Goal: Transaction & Acquisition: Purchase product/service

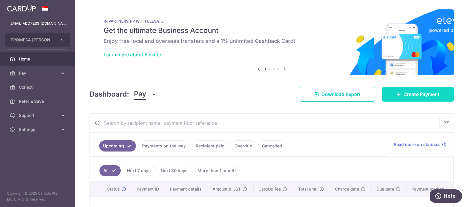
scroll to position [36, 0]
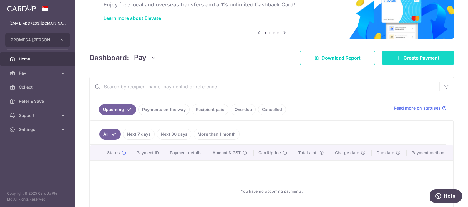
click at [388, 57] on link "Create Payment" at bounding box center [418, 58] width 72 height 15
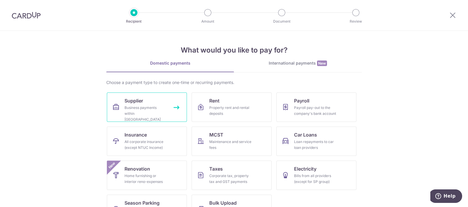
click at [128, 103] on span "Supplier" at bounding box center [133, 100] width 19 height 7
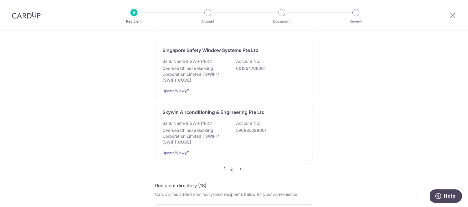
scroll to position [625, 0]
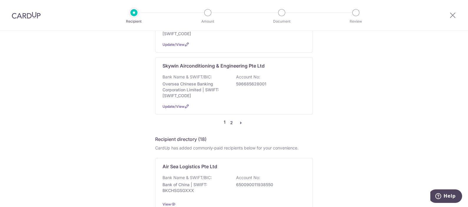
click at [228, 119] on link "2" at bounding box center [231, 122] width 7 height 7
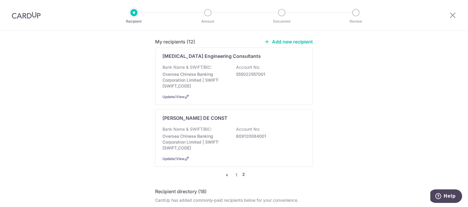
scroll to position [0, 0]
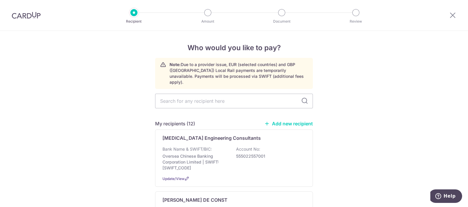
click at [278, 121] on link "Add new recipient" at bounding box center [288, 124] width 49 height 6
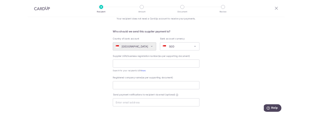
scroll to position [36, 0]
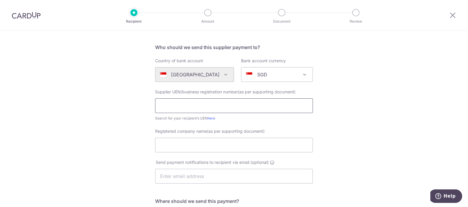
click at [243, 109] on input "text" at bounding box center [234, 106] width 158 height 15
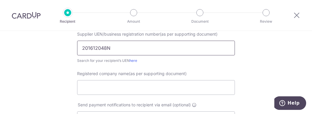
scroll to position [110, 0]
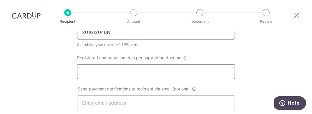
type input "201612048N"
click at [122, 74] on input "Registered company name(as per supporting document)" at bounding box center [156, 71] width 158 height 15
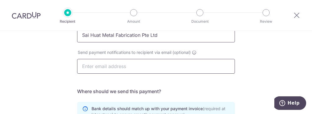
type input "Sai Huat Metal Fabrication Pte Ltd"
click at [180, 65] on input "text" at bounding box center [156, 66] width 158 height 15
type input "cray.hong18@gmail.com"
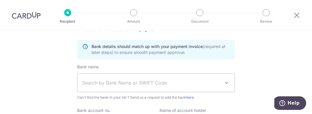
scroll to position [221, 0]
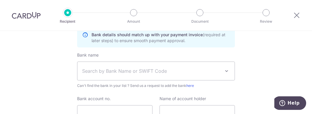
click at [151, 72] on span "Search by Bank Name or SWIFT Code" at bounding box center [151, 70] width 138 height 7
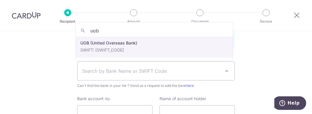
type input "uob"
drag, startPoint x: 96, startPoint y: 43, endPoint x: 176, endPoint y: 80, distance: 88.7
select select "18"
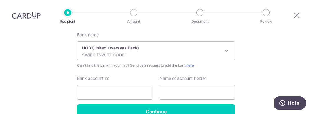
scroll to position [257, 0]
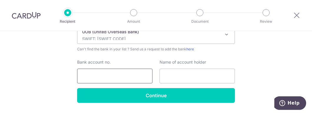
click at [110, 78] on input "Bank account no." at bounding box center [114, 76] width 75 height 15
type input "3583056198"
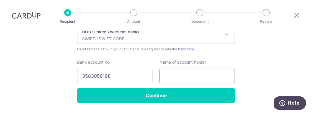
click at [173, 70] on input "text" at bounding box center [196, 76] width 75 height 15
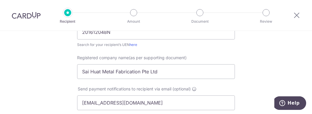
scroll to position [73, 0]
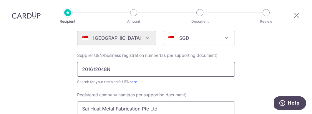
click at [194, 74] on input "201612048N" at bounding box center [156, 69] width 158 height 15
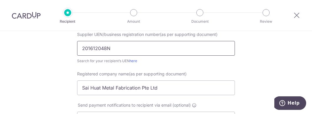
scroll to position [110, 0]
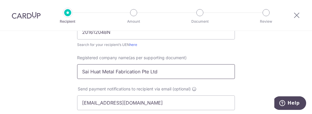
drag, startPoint x: 166, startPoint y: 73, endPoint x: 27, endPoint y: 72, distance: 139.1
click at [27, 72] on div "Who would you like to pay? Your recipient does not need a CardUp account to rec…" at bounding box center [156, 99] width 312 height 356
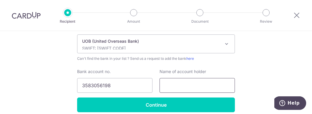
scroll to position [257, 0]
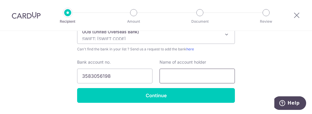
click at [201, 73] on input "text" at bounding box center [196, 76] width 75 height 15
paste input "Sai Huat Metal Fabrication Pte Ltd"
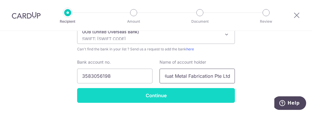
type input "Sai Huat Metal Fabrication Pte Ltd"
click at [174, 94] on input "Continue" at bounding box center [156, 95] width 158 height 15
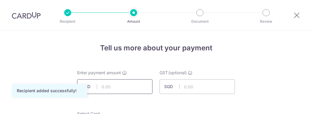
click at [124, 88] on input "text" at bounding box center [114, 86] width 75 height 15
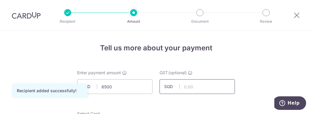
type input "6,500.00"
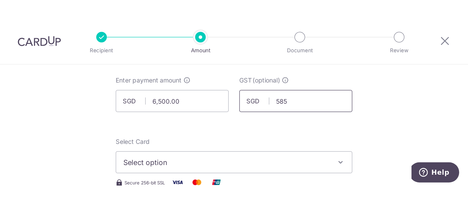
scroll to position [73, 0]
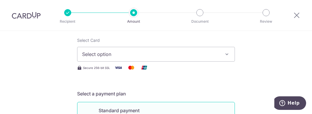
type input "585.00"
click at [125, 57] on span "Select option" at bounding box center [150, 54] width 137 height 7
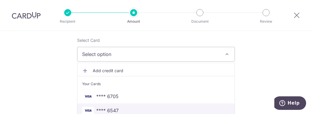
click at [121, 108] on span "**** 6547" at bounding box center [156, 110] width 148 height 7
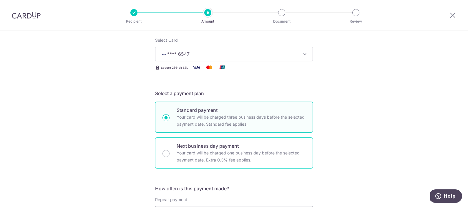
click at [201, 114] on p "Your card will be charged one business day before the selected payment date. Ex…" at bounding box center [240, 157] width 129 height 14
click at [169, 114] on input "Next business day payment Your card will be charged one business day before the…" at bounding box center [165, 153] width 7 height 7
radio input "false"
radio input "true"
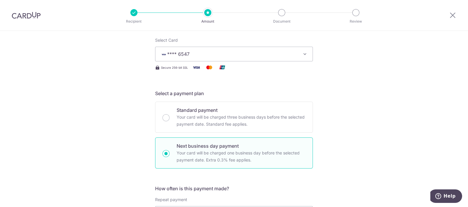
scroll to position [147, 0]
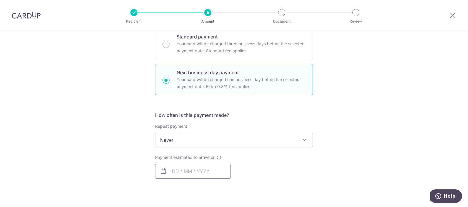
click at [186, 114] on input "text" at bounding box center [192, 171] width 75 height 15
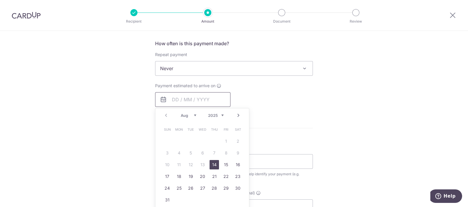
scroll to position [221, 0]
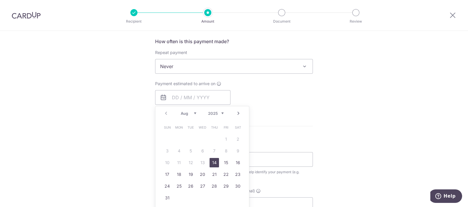
click at [213, 114] on link "14" at bounding box center [213, 162] width 9 height 9
click at [260, 114] on form "Enter payment amount SGD 6,500.00 6500.00 GST (optional) SGD 585.00 585.00 Reci…" at bounding box center [234, 111] width 158 height 525
click at [272, 69] on span "Never" at bounding box center [233, 66] width 157 height 14
click at [287, 114] on form "Enter payment amount SGD 6,500.00 6500.00 GST (optional) SGD 585.00 585.00 Reci…" at bounding box center [234, 111] width 158 height 525
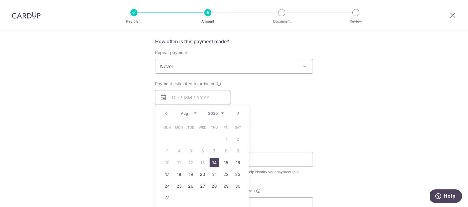
click at [0, 0] on p "Payment due and charge dates may be adjusted if it falls on weekends or public …" at bounding box center [0, 0] width 0 height 0
click at [311, 109] on div "Tell us more about your payment Enter payment amount SGD 6,500.00 6500.00 GST (…" at bounding box center [234, 106] width 468 height 592
click at [275, 79] on div "How often is this payment made? Repeat payment Never Every week Every month Eve…" at bounding box center [234, 74] width 158 height 72
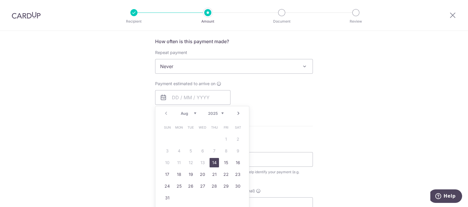
click at [275, 79] on div "How often is this payment made? Repeat payment Never Every week Every month Eve…" at bounding box center [234, 74] width 158 height 72
click at [184, 44] on h5 "How often is this payment made?" at bounding box center [234, 41] width 158 height 7
click at [0, 0] on p "Payment due and charge dates may be adjusted if it falls on weekends or public …" at bounding box center [0, 0] width 0 height 0
click at [282, 114] on form "Enter payment amount SGD 6,500.00 6500.00 GST (optional) SGD 585.00 585.00 Reci…" at bounding box center [234, 111] width 158 height 525
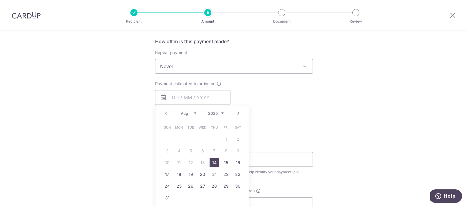
click at [0, 0] on div "Payment due and charge dates may be adjusted if it falls on weekends or public …" at bounding box center [0, 0] width 0 height 0
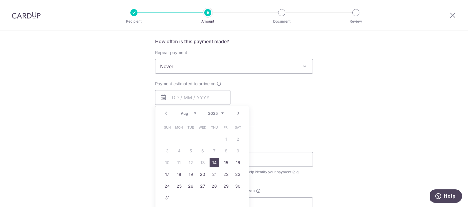
click at [0, 0] on div "Payment due and charge dates may be adjusted if it falls on weekends or public …" at bounding box center [0, 0] width 0 height 0
click at [311, 109] on div "Tell us more about your payment Enter payment amount SGD 6,500.00 6500.00 GST (…" at bounding box center [234, 106] width 468 height 592
click at [311, 106] on div "Tell us more about your payment Enter payment amount SGD 6,500.00 6500.00 GST (…" at bounding box center [234, 106] width 468 height 592
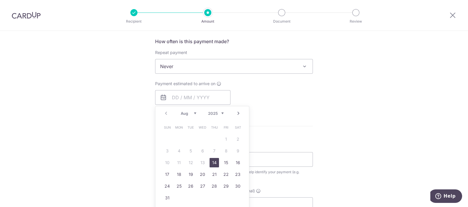
click at [311, 106] on div "Tell us more about your payment Enter payment amount SGD 6,500.00 6500.00 GST (…" at bounding box center [234, 106] width 468 height 592
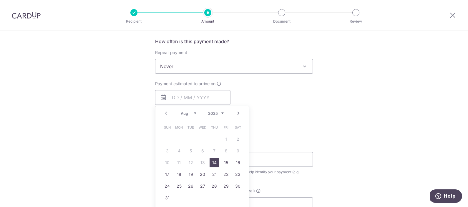
type input "[DATE]"
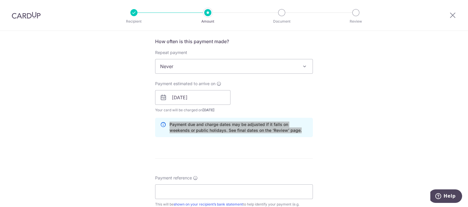
scroll to position [0, 0]
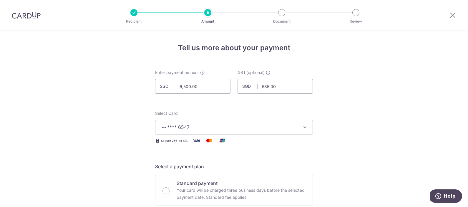
copy div "Payment due and charge dates may be adjusted if it falls on weekends or public …"
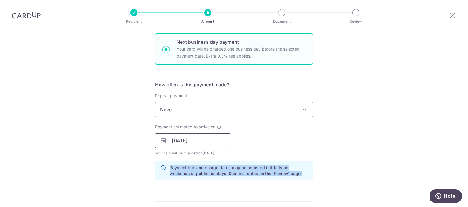
scroll to position [184, 0]
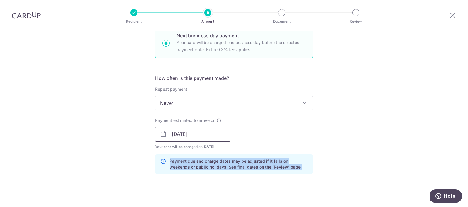
click at [192, 114] on input "[DATE]" at bounding box center [192, 134] width 75 height 15
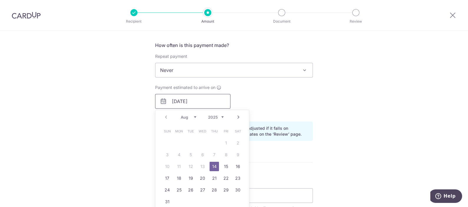
scroll to position [257, 0]
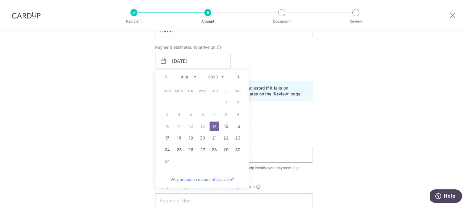
click at [213, 114] on link "14" at bounding box center [213, 126] width 9 height 9
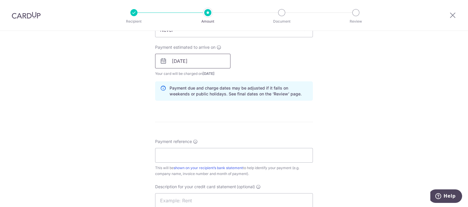
click at [195, 61] on input "[DATE]" at bounding box center [192, 61] width 75 height 15
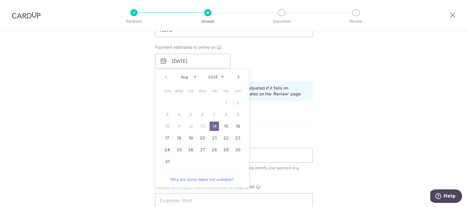
click at [210, 114] on link "14" at bounding box center [213, 126] width 9 height 9
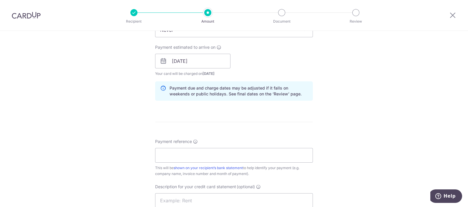
scroll to position [294, 0]
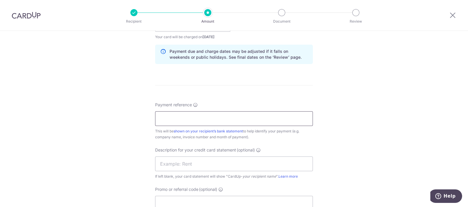
click at [195, 114] on input "Payment reference" at bounding box center [234, 118] width 158 height 15
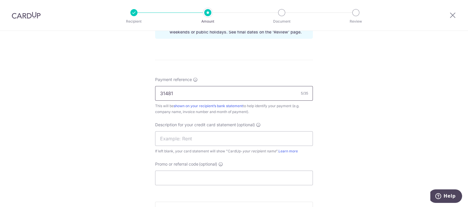
scroll to position [331, 0]
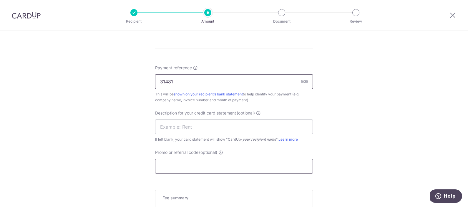
type input "31481"
click at [191, 114] on input "Promo or referral code (optional)" at bounding box center [234, 166] width 158 height 15
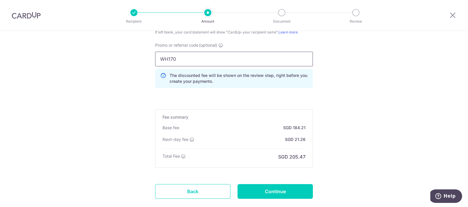
scroll to position [441, 0]
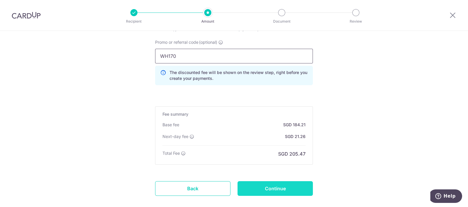
type input "WH170"
click at [288, 114] on input "Continue" at bounding box center [274, 188] width 75 height 15
type input "Create Schedule"
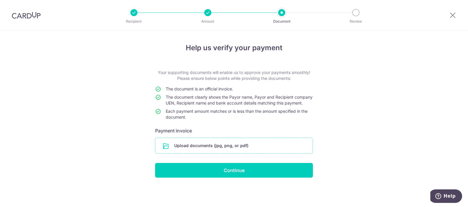
click input "file"
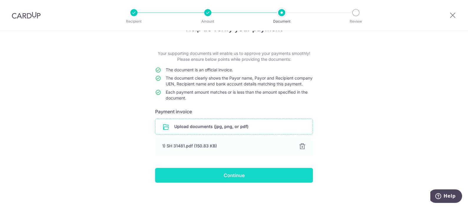
scroll to position [28, 0]
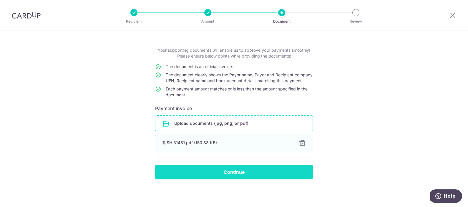
click input "Continue"
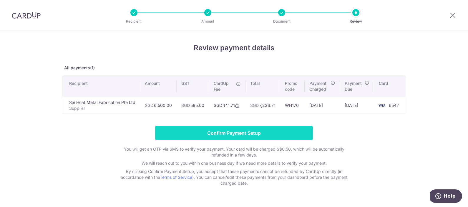
click at [248, 131] on input "Confirm Payment Setup" at bounding box center [234, 133] width 158 height 15
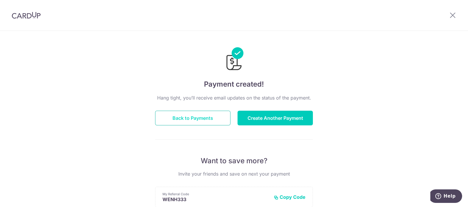
click at [194, 120] on button "Back to Payments" at bounding box center [192, 118] width 75 height 15
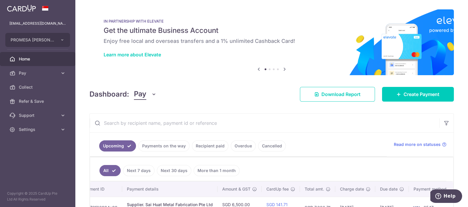
click at [22, 63] on link "Home" at bounding box center [37, 59] width 75 height 14
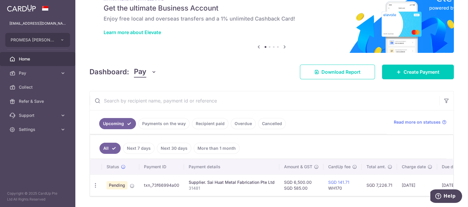
scroll to position [43, 0]
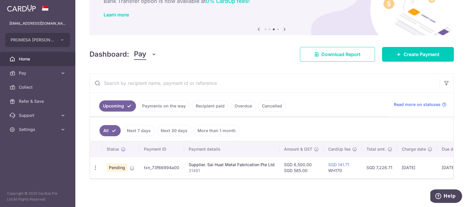
click at [24, 57] on span "Home" at bounding box center [38, 59] width 39 height 6
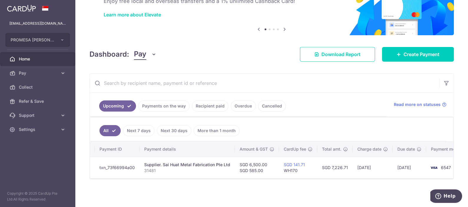
scroll to position [0, 62]
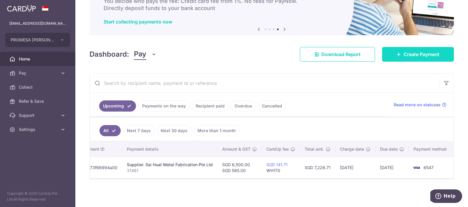
click at [385, 54] on link "Create Payment" at bounding box center [418, 54] width 72 height 15
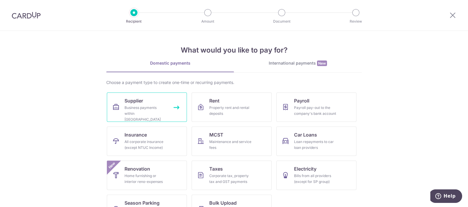
click at [126, 107] on div "Business payments within [GEOGRAPHIC_DATA]" at bounding box center [145, 114] width 42 height 18
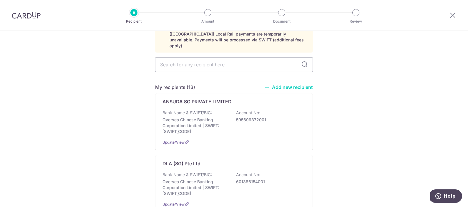
click at [273, 84] on link "Add new recipient" at bounding box center [288, 87] width 49 height 6
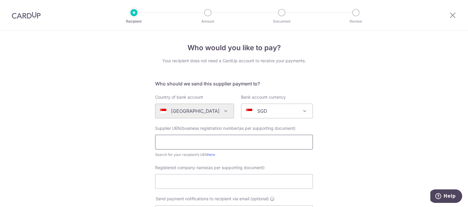
click at [186, 144] on input "text" at bounding box center [234, 142] width 158 height 15
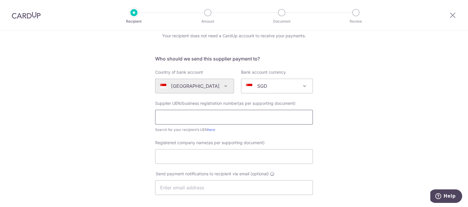
scroll to position [36, 0]
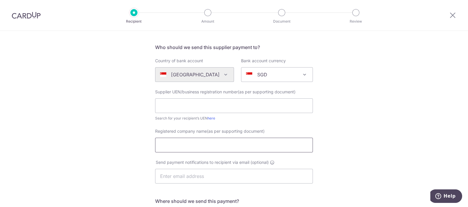
click at [187, 140] on input "Registered company name(as per supporting document)" at bounding box center [234, 145] width 158 height 15
click at [187, 145] on input "Registered company name(as per supporting document)" at bounding box center [234, 145] width 158 height 15
click at [335, 134] on div "Who would you like to pay? Your recipient does not need a CardUp account to rec…" at bounding box center [234, 172] width 468 height 356
click at [238, 144] on input "Registered company name(as per supporting document)" at bounding box center [234, 145] width 158 height 15
paste input "WEI ELECTRICAL ENGINEERING"
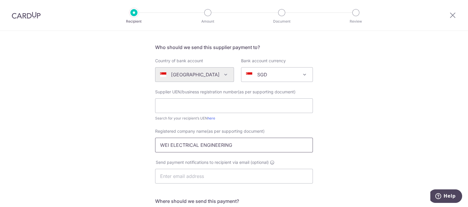
type input "WEI ELECTRICAL ENGINEERING"
click at [394, 122] on div "Who would you like to pay? Your recipient does not need a CardUp account to rec…" at bounding box center [234, 172] width 468 height 356
click at [166, 105] on input "text" at bounding box center [234, 106] width 158 height 15
paste input "53179738D"
type input "53179738D"
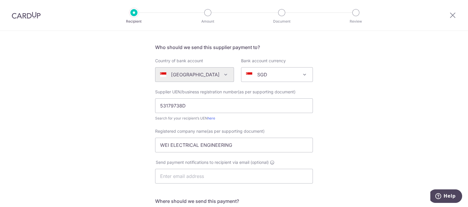
click at [337, 114] on div "Who would you like to pay? Your recipient does not need a CardUp account to rec…" at bounding box center [234, 172] width 468 height 356
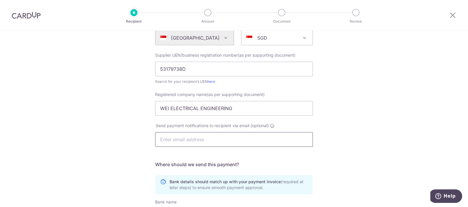
click at [218, 143] on input "text" at bounding box center [234, 139] width 158 height 15
type input "[EMAIL_ADDRESS][DOMAIN_NAME]"
type input "Cray Hong"
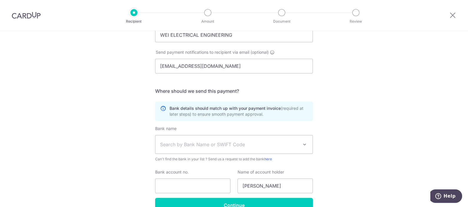
scroll to position [147, 0]
click at [204, 148] on span "Search by Bank Name or SWIFT Code" at bounding box center [233, 145] width 157 height 18
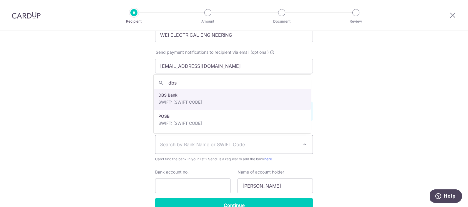
type input "dbs"
select select "6"
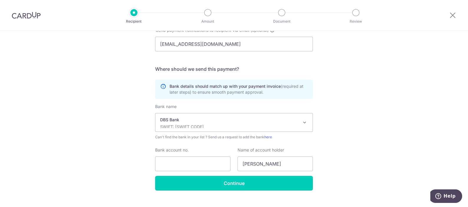
scroll to position [179, 0]
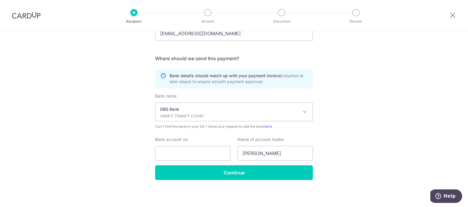
click at [194, 145] on div "Bank account no." at bounding box center [192, 149] width 75 height 24
click at [194, 150] on input "Bank account no." at bounding box center [192, 153] width 75 height 15
paste input "[PHONE_NUMBER]"
type input "[PHONE_NUMBER]"
click at [287, 207] on html "Recipient Amount Document Review Who would you like to pay? Your recipient does…" at bounding box center [234, 103] width 468 height 207
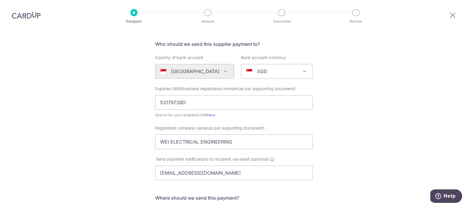
scroll to position [32, 0]
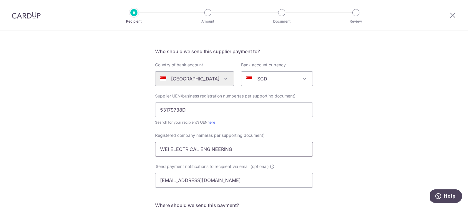
drag, startPoint x: 231, startPoint y: 146, endPoint x: 132, endPoint y: 139, distance: 99.4
click at [132, 139] on div "Who would you like to pay? Your recipient does not need a CardUp account to rec…" at bounding box center [234, 177] width 468 height 356
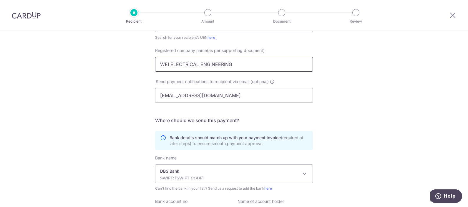
scroll to position [179, 0]
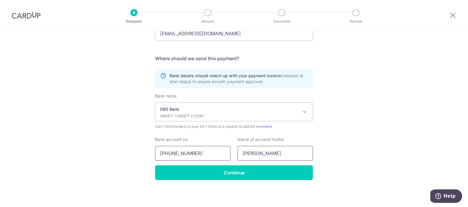
drag, startPoint x: 272, startPoint y: 153, endPoint x: 190, endPoint y: 152, distance: 82.4
click at [191, 152] on div "Bank account no. 072-123338-0 Name of account holder Cray Hong" at bounding box center [233, 149] width 165 height 24
paste input "WEI ELECTRICAL ENGINEERING"
type input "WEI ELECTRICAL ENGINEERING"
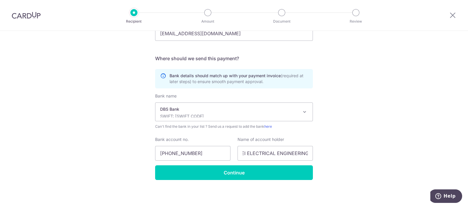
click at [347, 149] on div "Who would you like to pay? Your recipient does not need a CardUp account to rec…" at bounding box center [234, 29] width 468 height 356
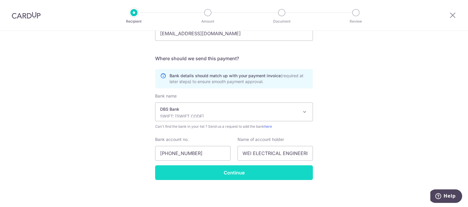
click at [255, 172] on input "Continue" at bounding box center [234, 173] width 158 height 15
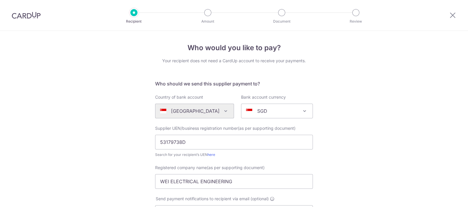
scroll to position [194, 0]
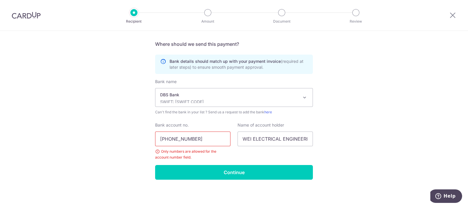
click at [187, 140] on input "[PHONE_NUMBER]" at bounding box center [192, 139] width 75 height 15
click at [168, 137] on input "072-1233380" at bounding box center [192, 139] width 75 height 15
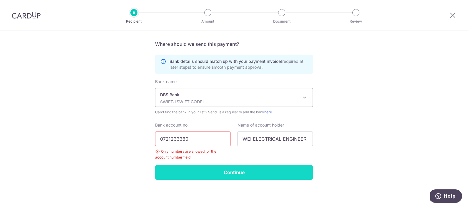
type input "0721233380"
click at [219, 165] on input "Continue" at bounding box center [234, 172] width 158 height 15
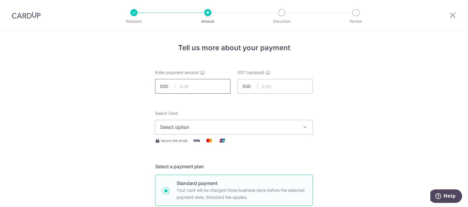
click at [193, 84] on input "text" at bounding box center [192, 86] width 75 height 15
type input "1,500.00"
click at [291, 126] on span "Select option" at bounding box center [228, 127] width 137 height 7
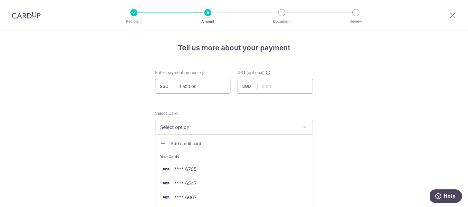
scroll to position [36, 0]
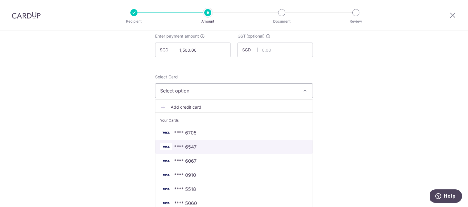
click at [197, 141] on link "**** 6547" at bounding box center [233, 147] width 157 height 14
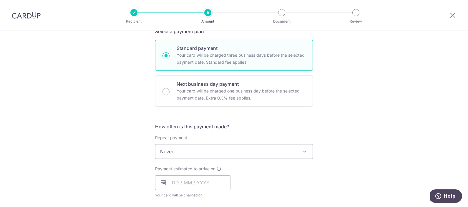
scroll to position [147, 0]
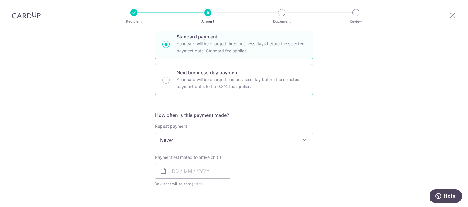
click at [219, 88] on p "Your card will be charged one business day before the selected payment date. Ex…" at bounding box center [240, 83] width 129 height 14
click at [169, 84] on input "Next business day payment Your card will be charged one business day before the…" at bounding box center [165, 80] width 7 height 7
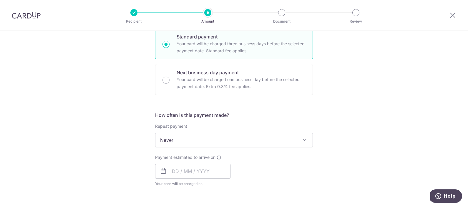
radio input "false"
radio input "true"
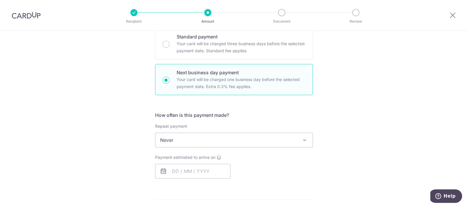
scroll to position [184, 0]
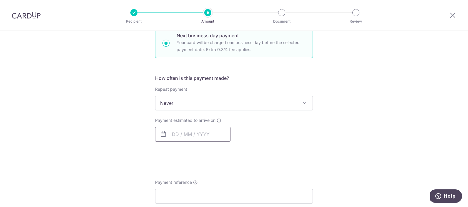
click at [199, 131] on input "text" at bounding box center [192, 134] width 75 height 15
click at [211, 200] on link "14" at bounding box center [213, 199] width 9 height 9
type input "[DATE]"
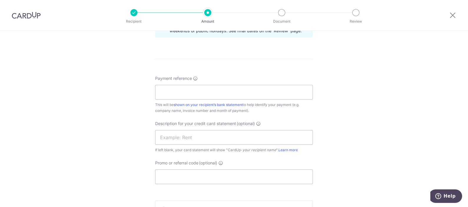
scroll to position [331, 0]
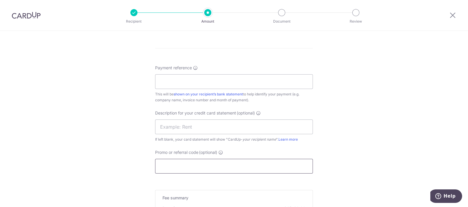
click at [184, 163] on input "Promo or referral code (optional)" at bounding box center [234, 166] width 158 height 15
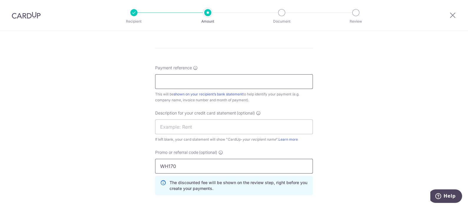
type input "WH170"
click at [198, 84] on input "Payment reference" at bounding box center [234, 81] width 158 height 15
paste input "EI/250606"
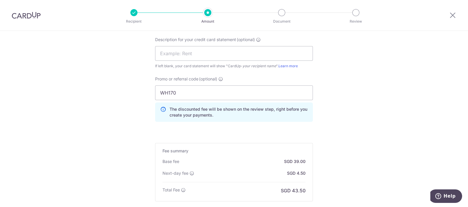
scroll to position [441, 0]
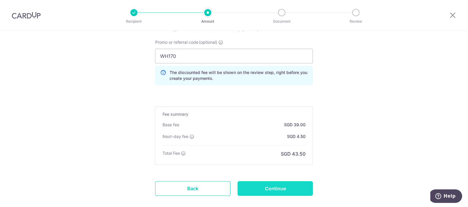
type input "EI/250606"
click at [296, 188] on input "Continue" at bounding box center [274, 188] width 75 height 15
type input "Create Schedule"
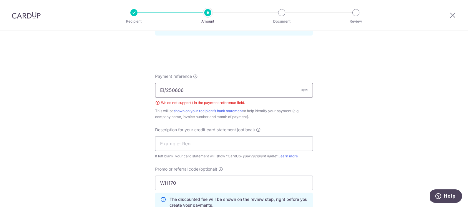
scroll to position [281, 0]
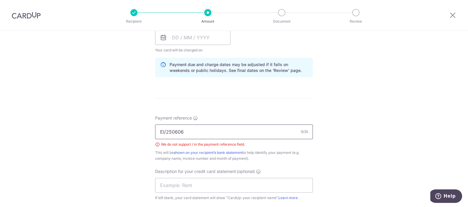
click at [163, 131] on input "EI/250606" at bounding box center [234, 132] width 158 height 15
type input "EI250606"
click at [303, 88] on form "Enter payment amount SGD 1,500.00 1500.00 GST (optional) SGD Select Card **** 6…" at bounding box center [234, 85] width 158 height 592
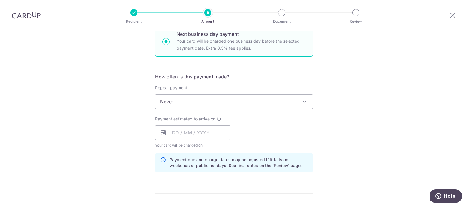
scroll to position [170, 0]
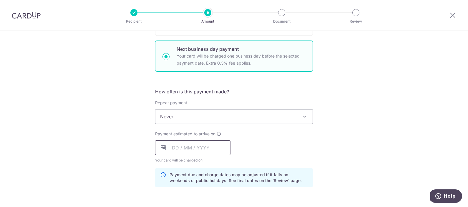
click at [219, 144] on input "text" at bounding box center [192, 148] width 75 height 15
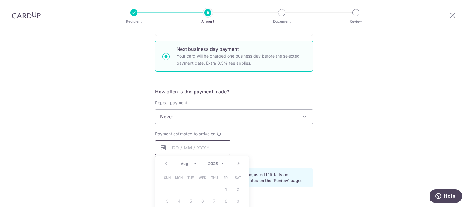
scroll to position [207, 0]
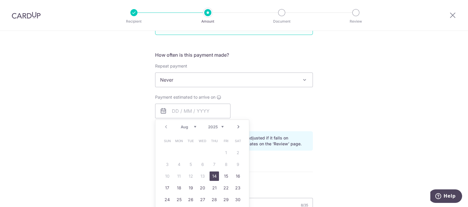
click at [211, 175] on link "14" at bounding box center [213, 176] width 9 height 9
type input "14/08/2025"
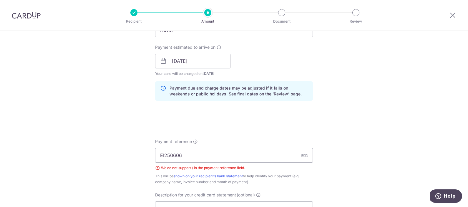
scroll to position [331, 0]
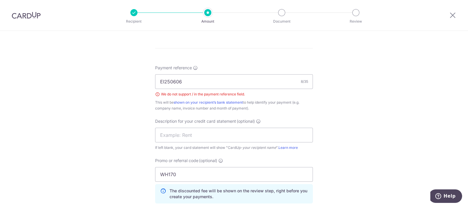
click at [379, 116] on div "Tell us more about your payment Enter payment amount SGD 1,500.00 1500.00 GST (…" at bounding box center [234, 29] width 468 height 659
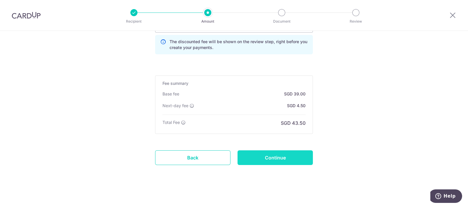
scroll to position [481, 0]
click at [282, 161] on input "Continue" at bounding box center [274, 157] width 75 height 15
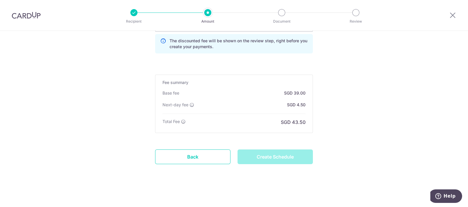
type input "Create Schedule"
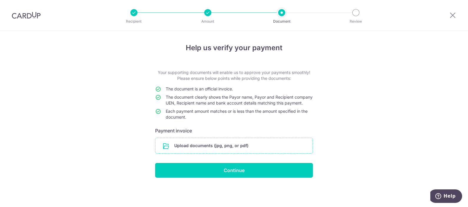
click at [206, 151] on input "file" at bounding box center [233, 145] width 157 height 15
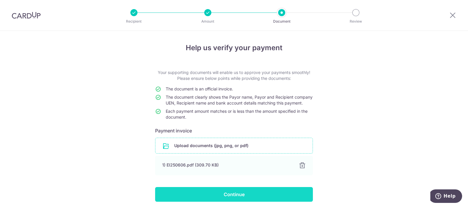
click at [229, 198] on input "Continue" at bounding box center [234, 194] width 158 height 15
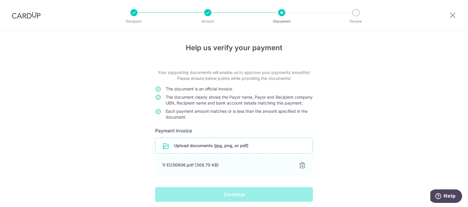
scroll to position [19, 0]
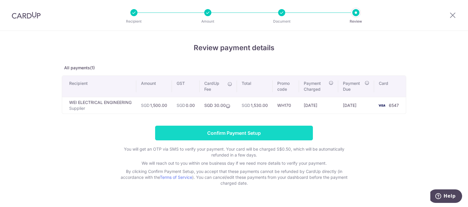
click at [232, 128] on input "Confirm Payment Setup" at bounding box center [234, 133] width 158 height 15
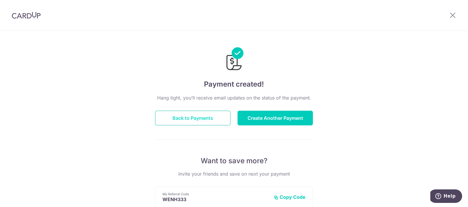
click at [196, 119] on button "Back to Payments" at bounding box center [192, 118] width 75 height 15
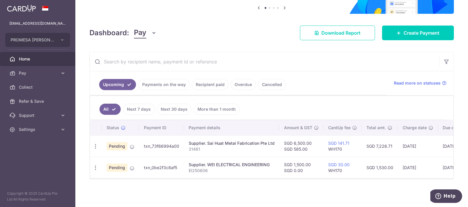
click at [169, 83] on link "Payments on the way" at bounding box center [163, 84] width 51 height 11
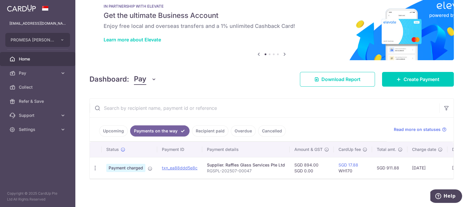
scroll to position [18, 0]
click at [209, 131] on link "Recipient paid" at bounding box center [210, 131] width 36 height 11
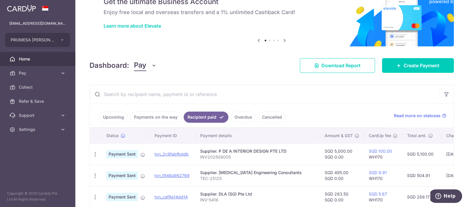
scroll to position [64, 0]
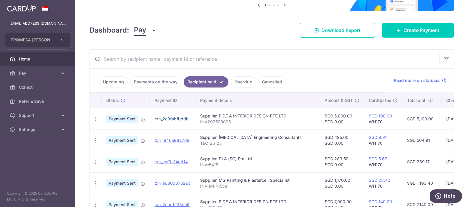
click at [164, 120] on link "txn_2c9fabfbddb" at bounding box center [171, 118] width 34 height 5
click at [171, 76] on link "Payments on the way" at bounding box center [155, 81] width 51 height 11
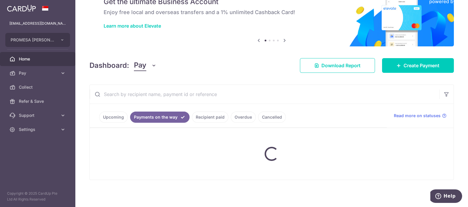
scroll to position [18, 0]
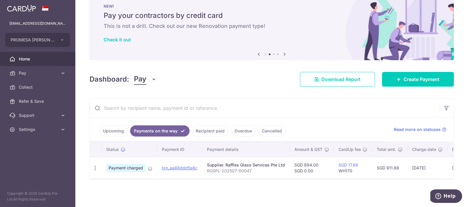
click at [113, 123] on ul "Upcoming Payments on the way Recipient paid Overdue Cancelled" at bounding box center [238, 130] width 297 height 24
click at [111, 126] on link "Upcoming" at bounding box center [113, 131] width 29 height 11
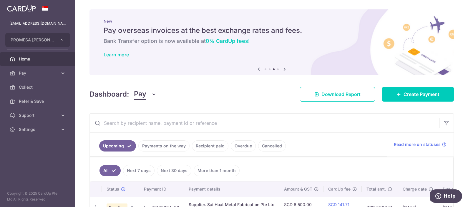
scroll to position [64, 0]
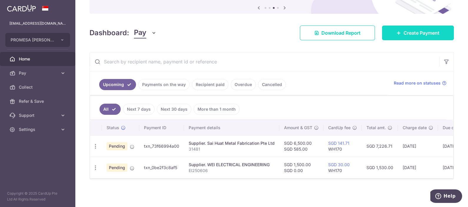
click at [407, 31] on span "Create Payment" at bounding box center [421, 32] width 36 height 7
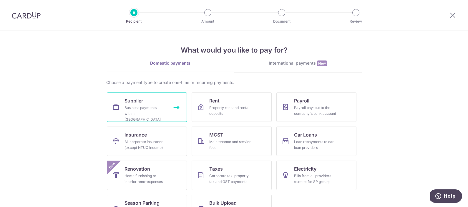
click at [159, 105] on div "Business payments within Singapore" at bounding box center [145, 114] width 42 height 18
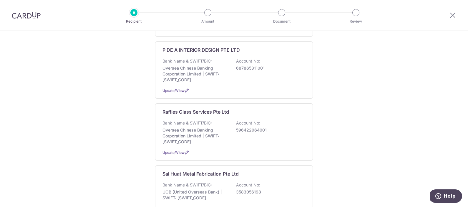
scroll to position [404, 0]
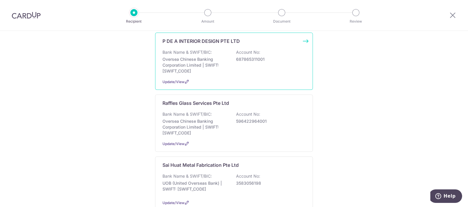
click at [216, 56] on p "Oversea Chinese Banking Corporation Limited | SWIFT: [SWIFT_CODE]" at bounding box center [195, 65] width 66 height 18
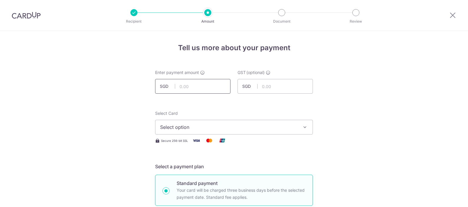
click at [185, 87] on input "text" at bounding box center [192, 86] width 75 height 15
type input "7,000.00"
click at [192, 125] on span "Select option" at bounding box center [228, 127] width 137 height 7
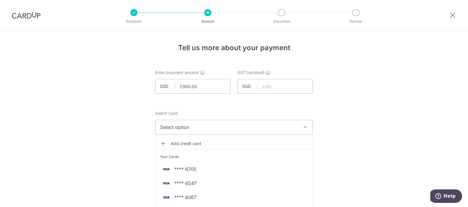
scroll to position [36, 0]
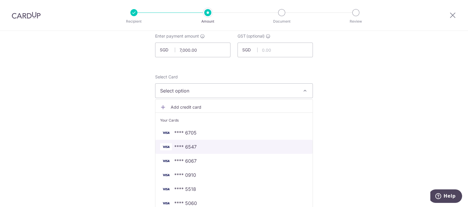
click at [194, 146] on span "**** 6547" at bounding box center [185, 147] width 22 height 7
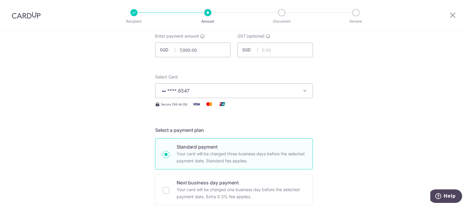
scroll to position [110, 0]
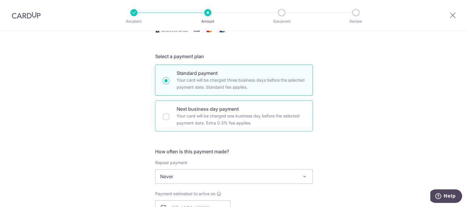
click at [201, 113] on p "Your card will be charged one business day before the selected payment date. Ex…" at bounding box center [240, 120] width 129 height 14
click at [169, 113] on input "Next business day payment Your card will be charged one business day before the…" at bounding box center [165, 116] width 7 height 7
radio input "false"
radio input "true"
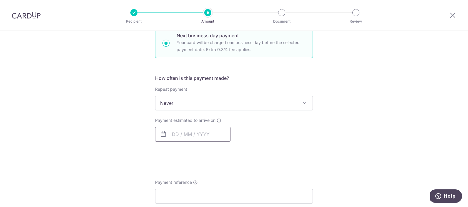
click at [199, 137] on input "text" at bounding box center [192, 134] width 75 height 15
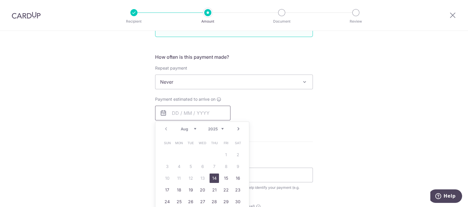
scroll to position [221, 0]
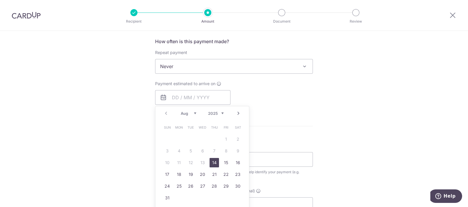
click at [214, 160] on link "14" at bounding box center [213, 162] width 9 height 9
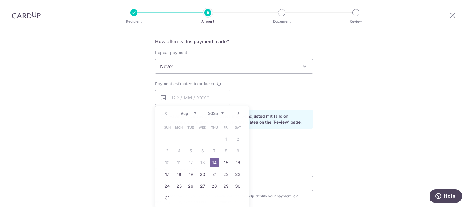
type input "14/08/2025"
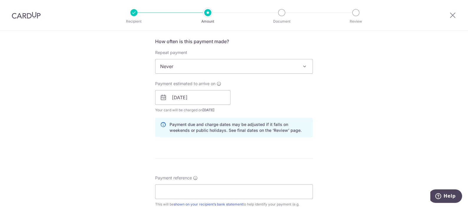
scroll to position [257, 0]
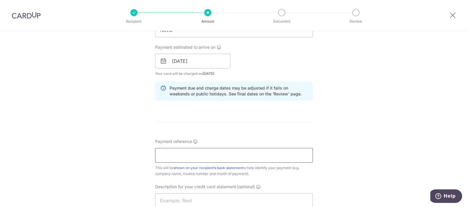
click at [174, 156] on input "Payment reference" at bounding box center [234, 155] width 158 height 15
click at [224, 153] on input "Payment reference" at bounding box center [234, 155] width 158 height 15
paste input "P DE A - INV202542"
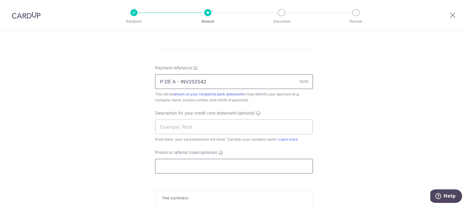
type input "P DE A - INV202542"
click at [225, 161] on input "Promo or referral code (optional)" at bounding box center [234, 166] width 158 height 15
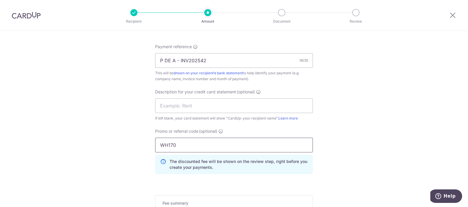
scroll to position [368, 0]
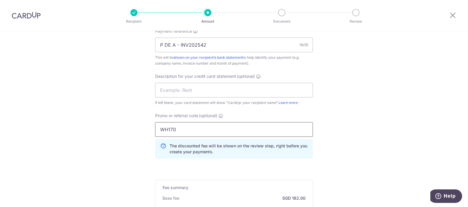
type input "WH170"
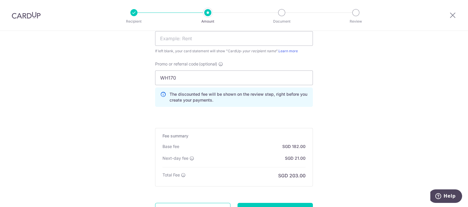
scroll to position [441, 0]
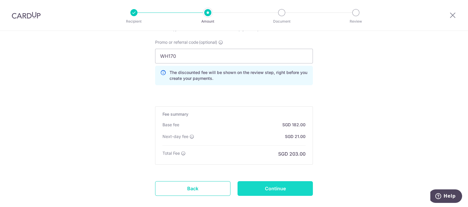
click at [272, 186] on input "Continue" at bounding box center [274, 188] width 75 height 15
type input "Create Schedule"
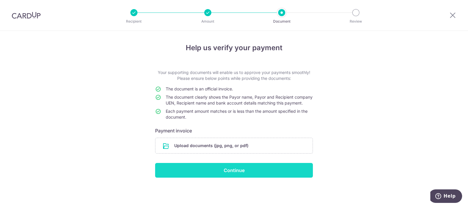
click at [238, 178] on input "Continue" at bounding box center [234, 170] width 158 height 15
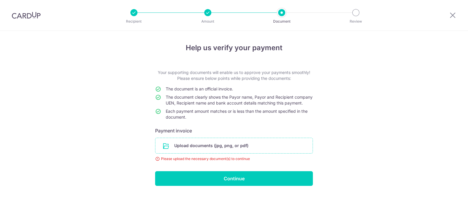
click at [240, 140] on input "file" at bounding box center [233, 145] width 157 height 15
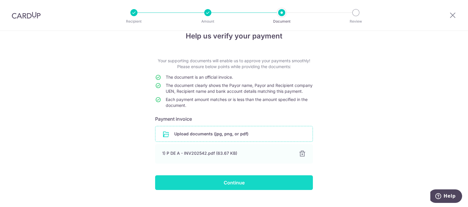
click at [220, 187] on input "Continue" at bounding box center [234, 183] width 158 height 15
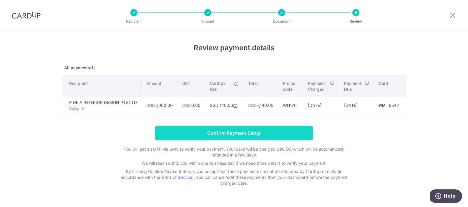
click at [265, 131] on input "Confirm Payment Setup" at bounding box center [234, 133] width 158 height 15
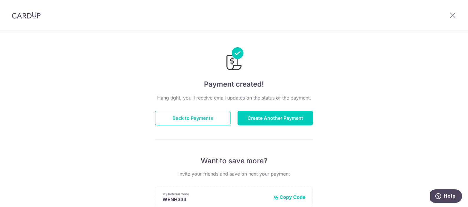
click at [195, 121] on button "Back to Payments" at bounding box center [192, 118] width 75 height 15
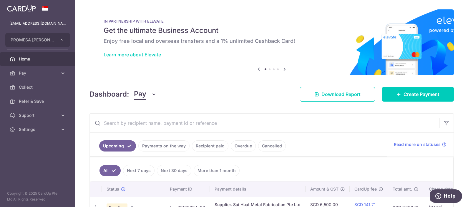
scroll to position [85, 0]
